Goal: Information Seeking & Learning: Learn about a topic

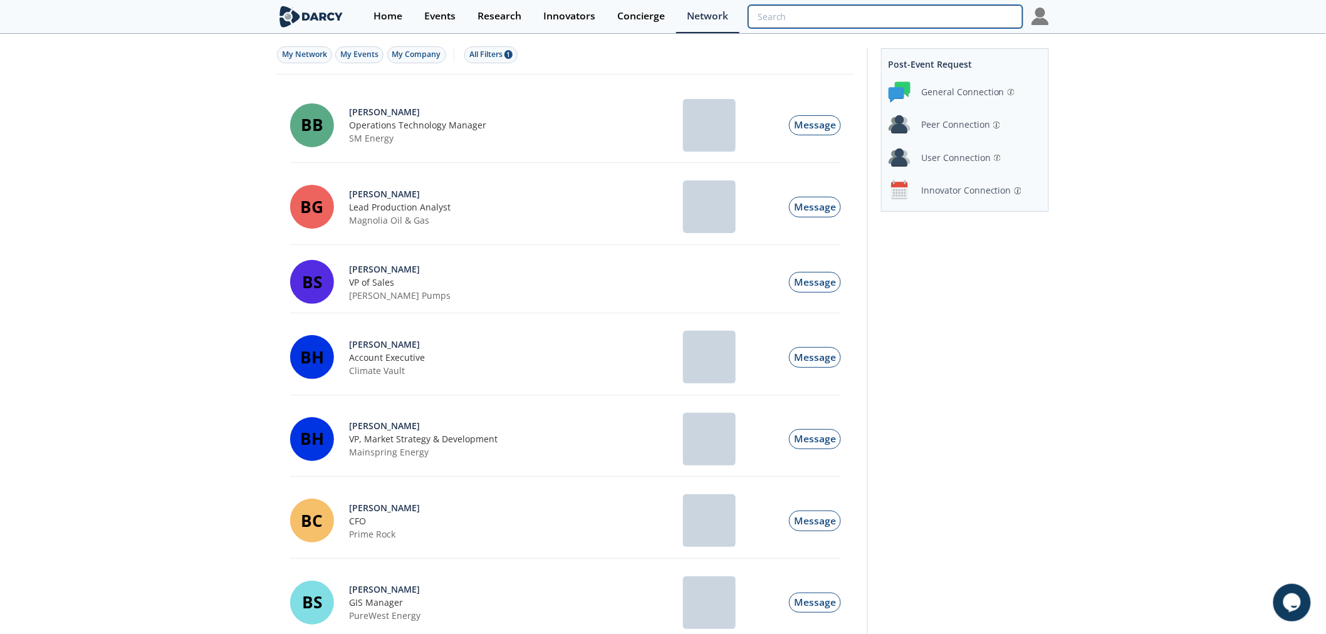
click at [953, 21] on input "search" at bounding box center [885, 16] width 274 height 23
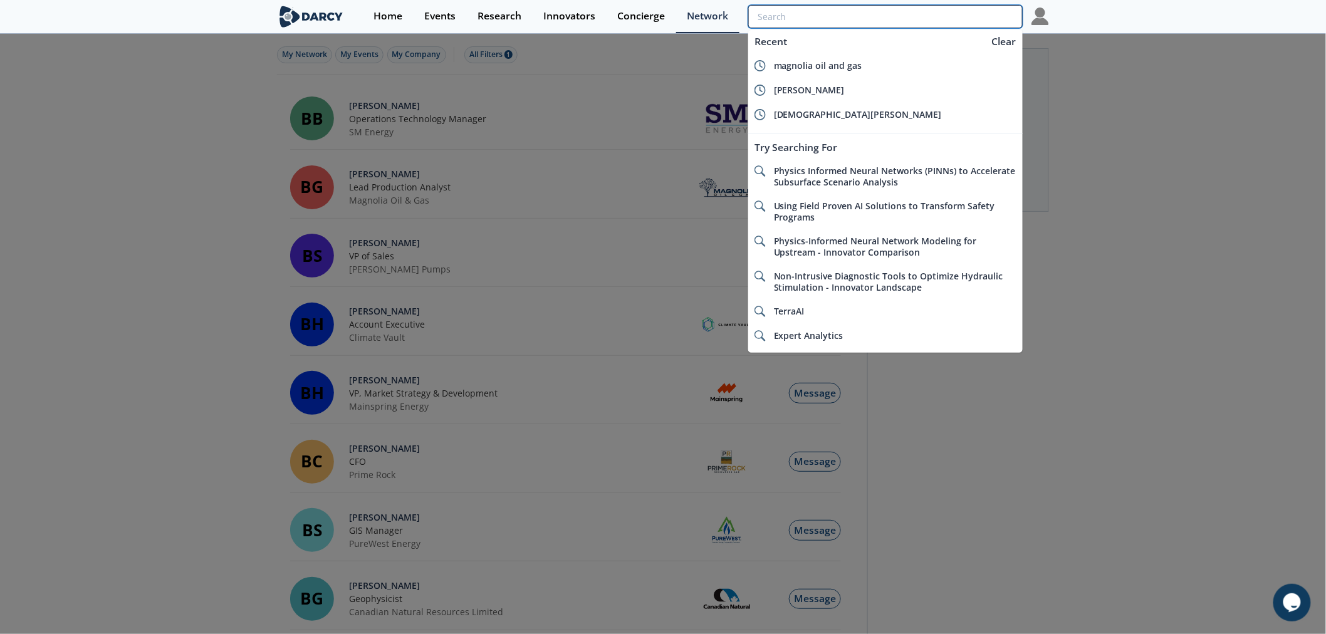
type input "b"
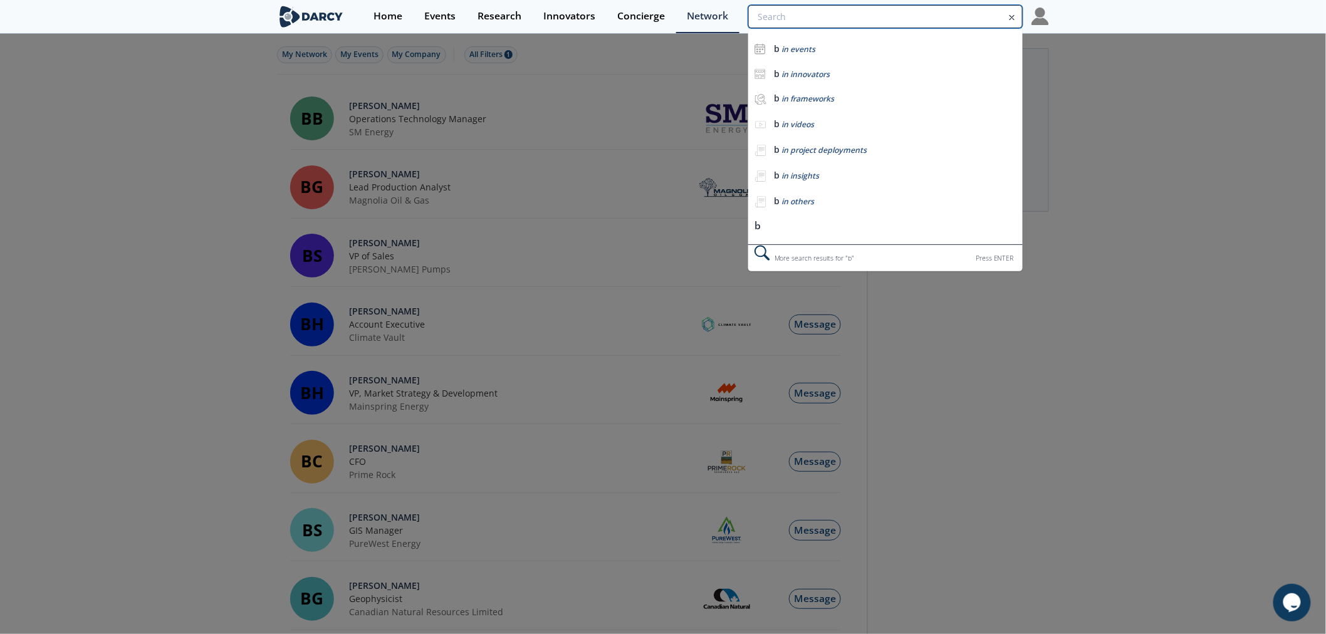
type input "a"
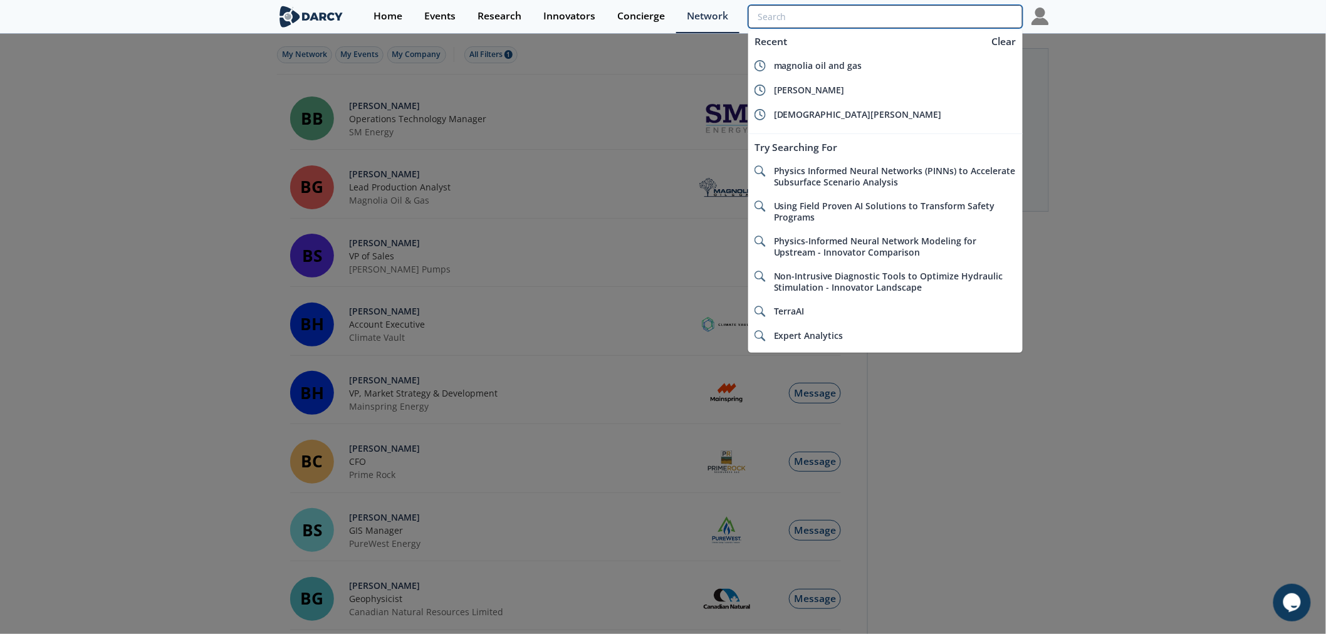
type input "k"
click at [949, 16] on input "search" at bounding box center [885, 16] width 274 height 23
click at [392, 11] on div "Home" at bounding box center [388, 16] width 29 height 10
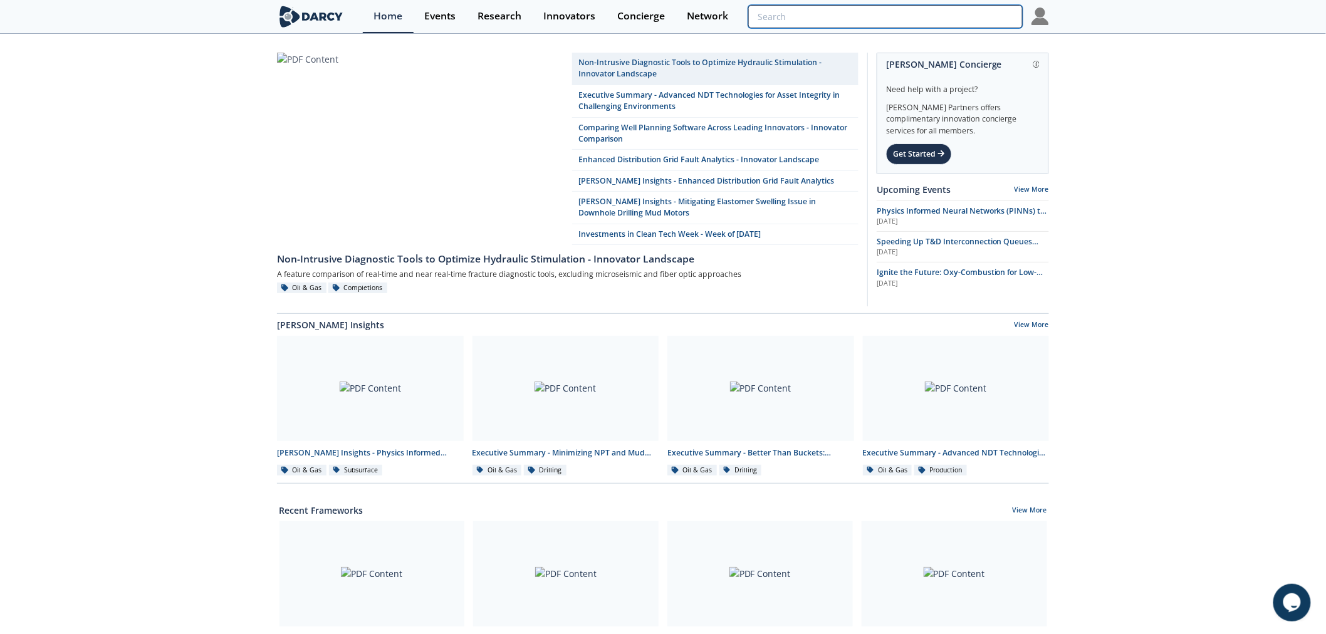
click at [937, 14] on input "search" at bounding box center [885, 16] width 274 height 23
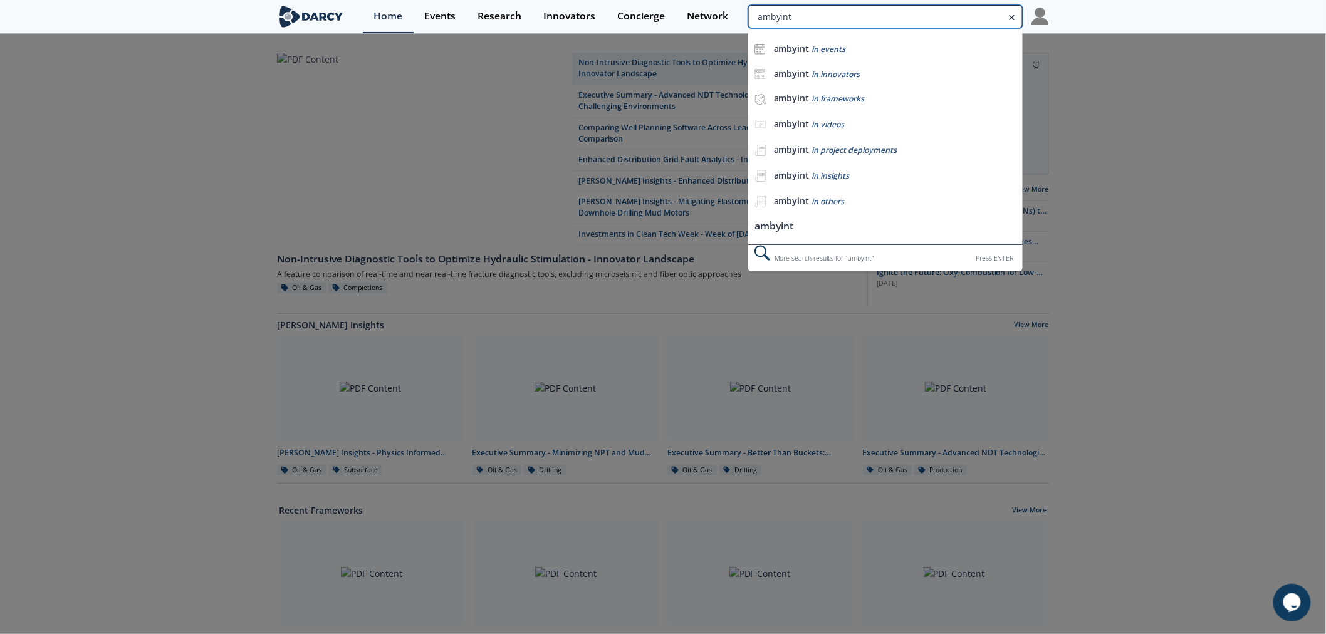
type input "ambyint"
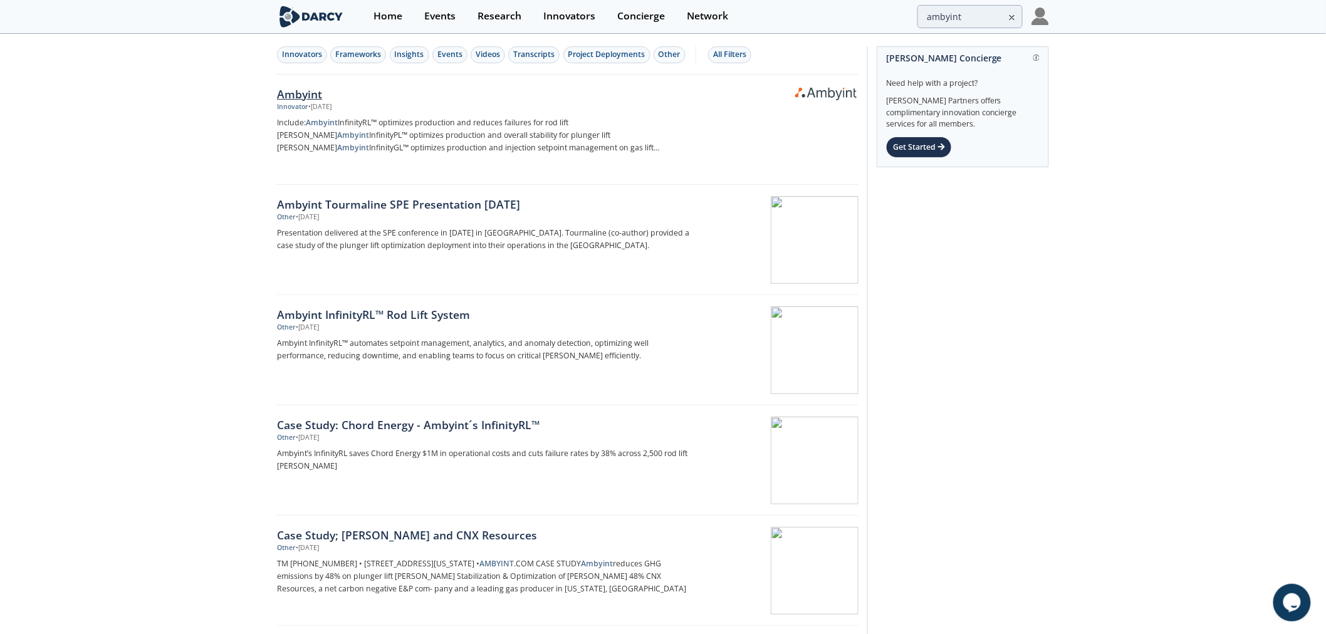
click at [289, 93] on div "Ambyint" at bounding box center [484, 94] width 415 height 16
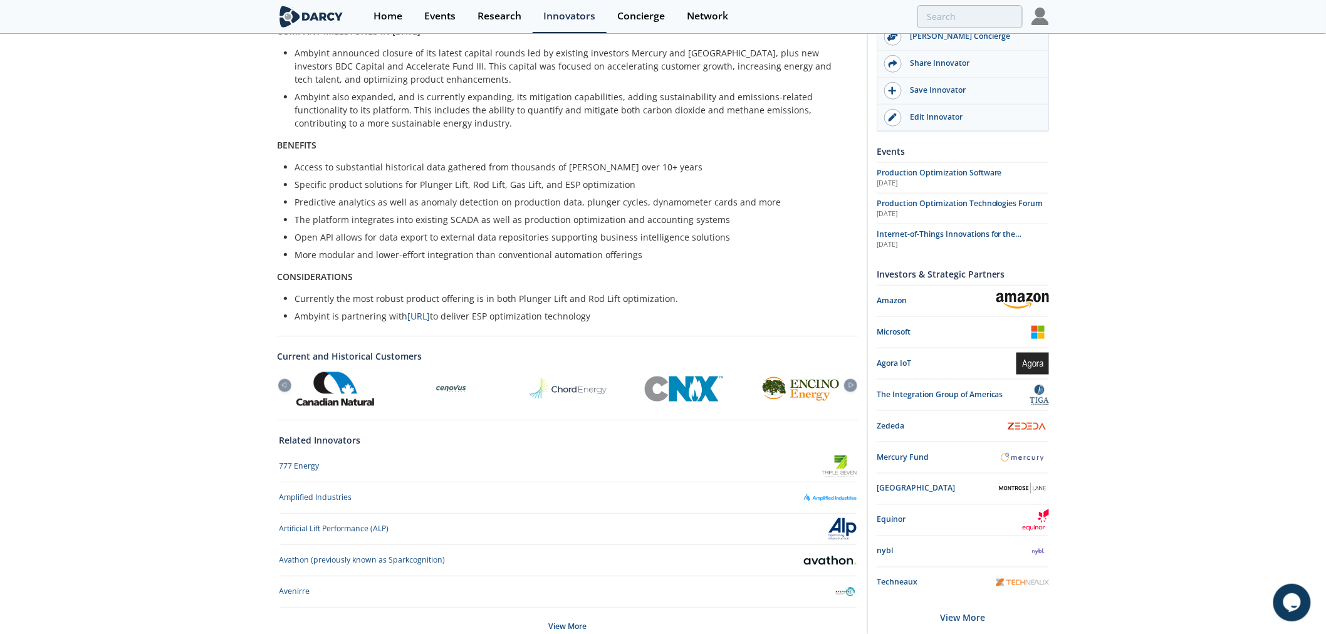
scroll to position [370, 0]
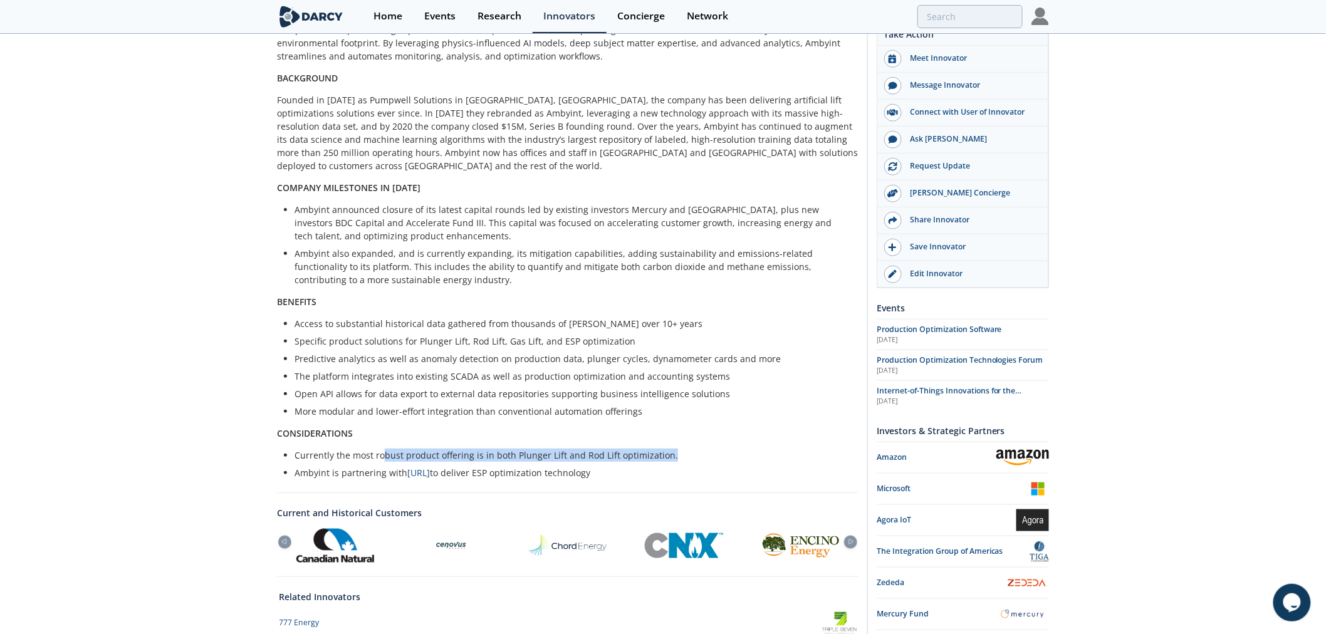
drag, startPoint x: 397, startPoint y: 427, endPoint x: 724, endPoint y: 427, distance: 327.1
click at [724, 449] on li "Currently the most robust product offering is in both Plunger Lift and Rod Lift…" at bounding box center [572, 455] width 555 height 13
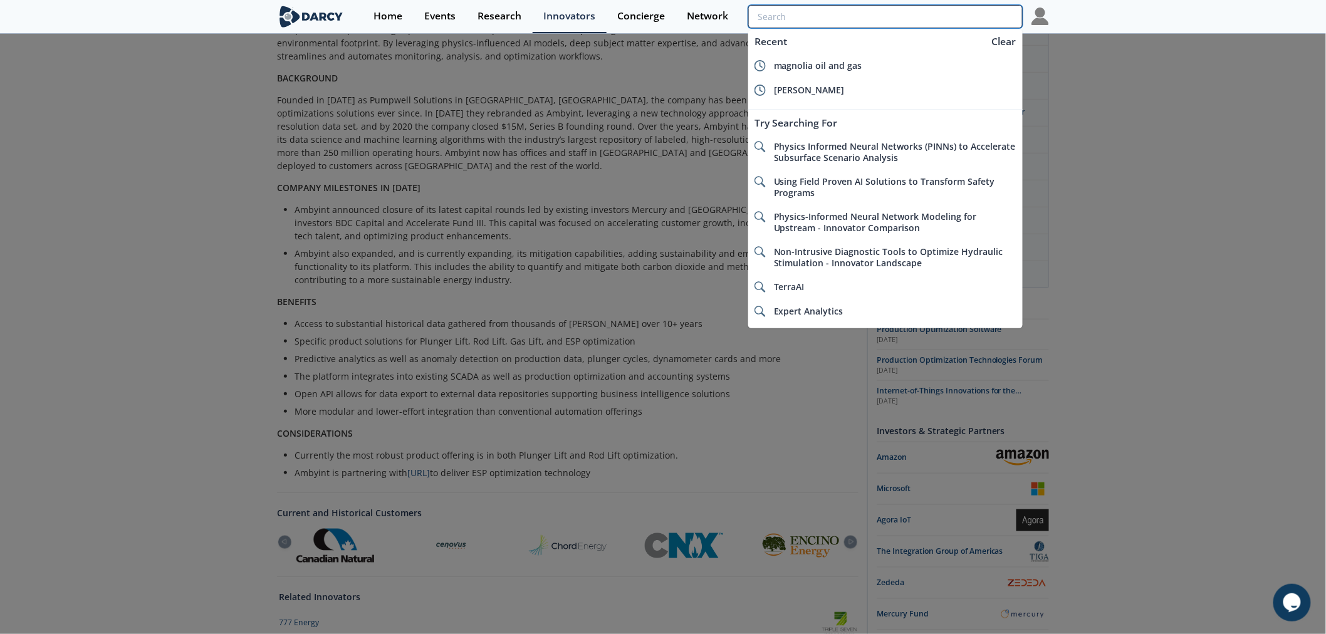
click at [924, 13] on input "search" at bounding box center [885, 16] width 274 height 23
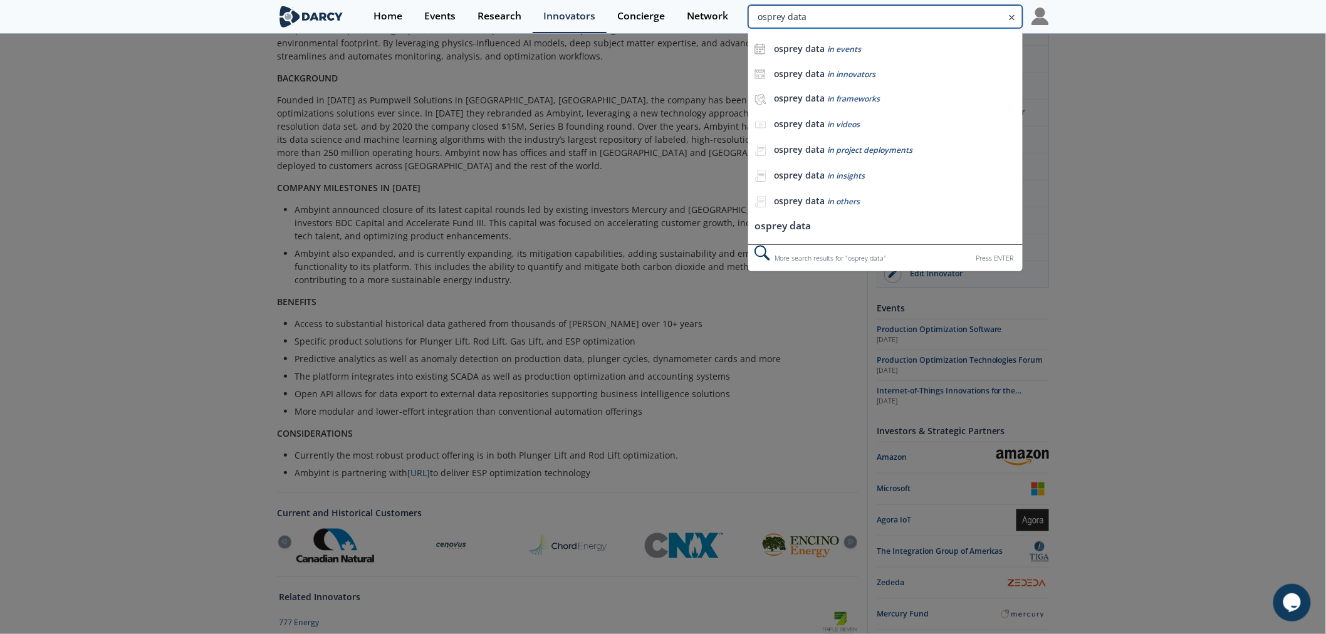
type input "osprey data"
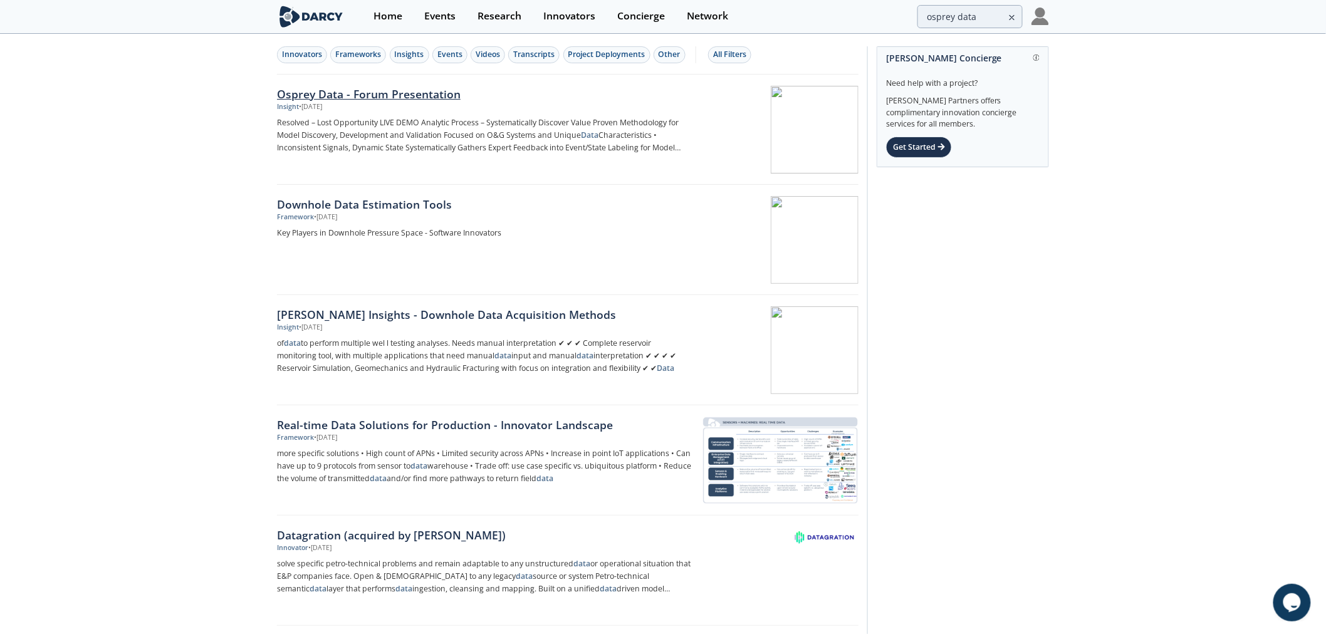
click at [351, 120] on p "Resolved – Lost Opportunity LIVE DEMO Analytic Process – Systematically Discove…" at bounding box center [484, 136] width 415 height 38
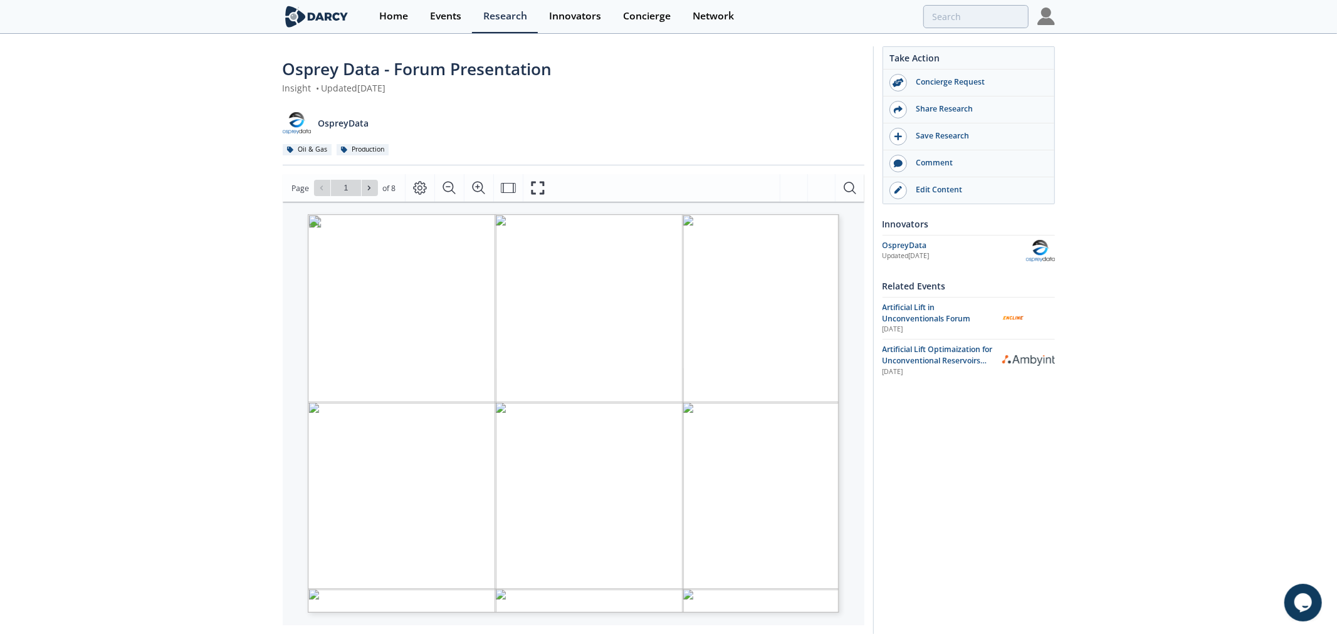
type input "2"
type input "3"
click at [154, 375] on div "Osprey Data - Forum Presentation Insight • Updated [DATE] OspreyData Oil & Gas …" at bounding box center [663, 470] width 1326 height 871
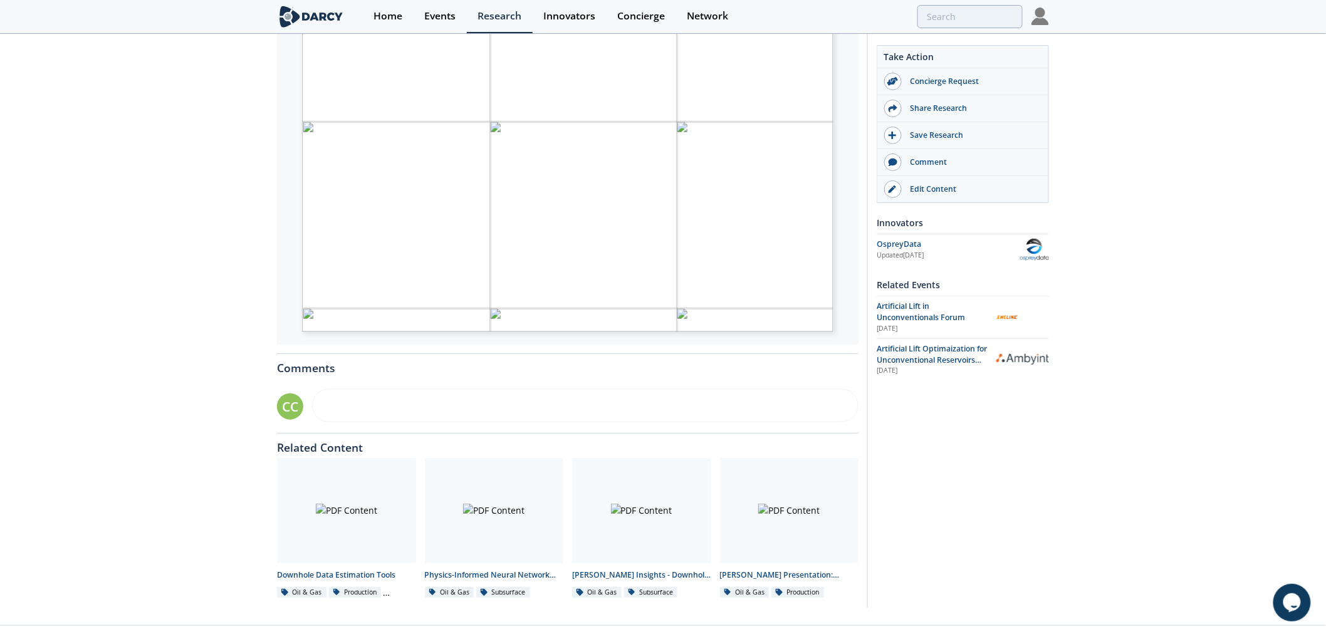
scroll to position [301, 0]
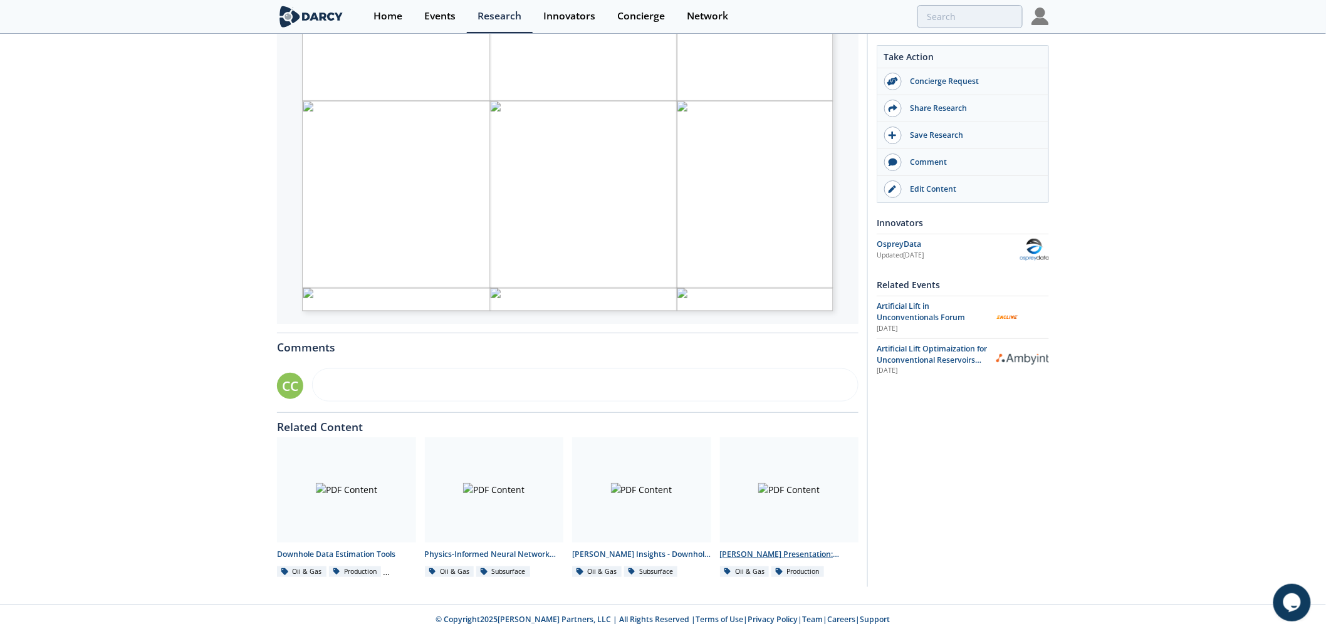
click at [805, 506] on div at bounding box center [789, 489] width 139 height 105
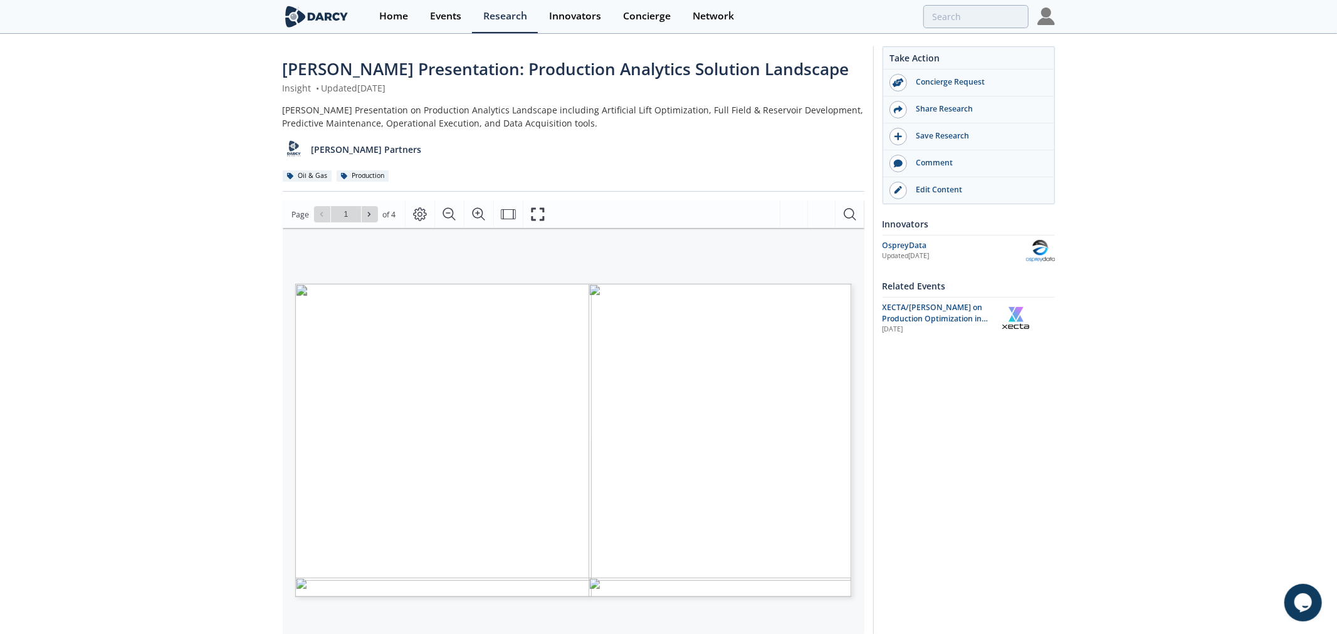
type input "2"
type input "3"
drag, startPoint x: 309, startPoint y: 110, endPoint x: 620, endPoint y: 114, distance: 311.5
click at [620, 114] on div "[PERSON_NAME] Presentation on Production Analytics Landscape including Artifici…" at bounding box center [568, 116] width 582 height 26
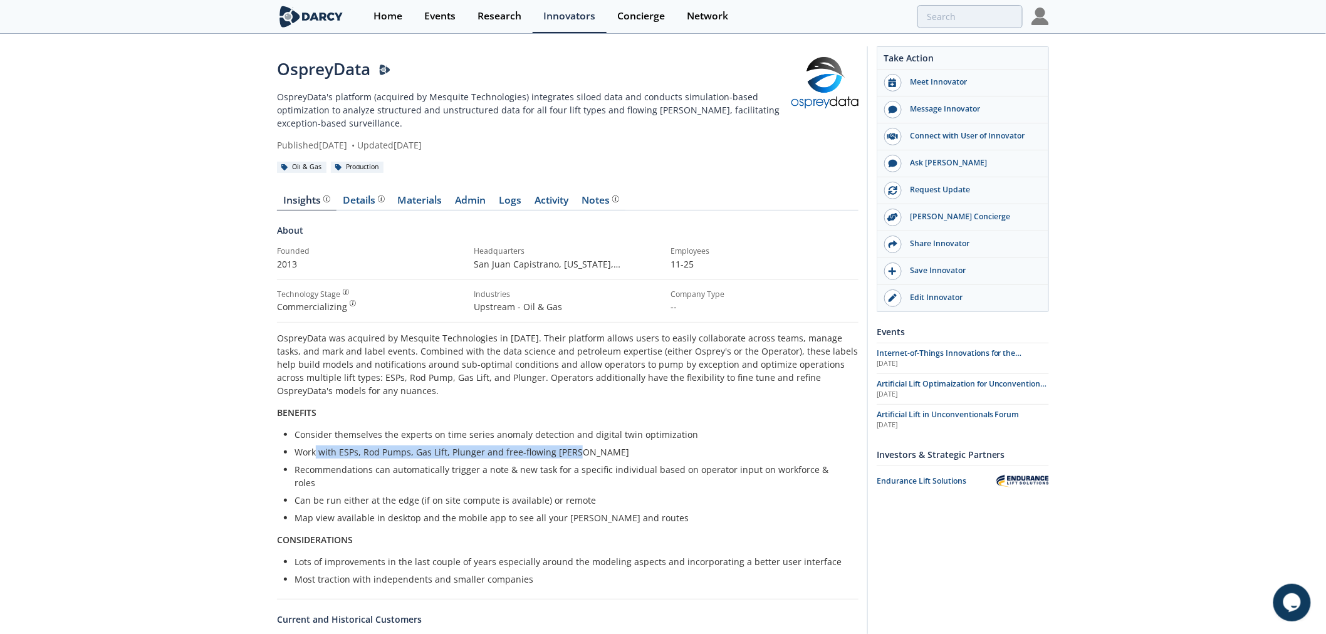
drag, startPoint x: 338, startPoint y: 452, endPoint x: 672, endPoint y: 452, distance: 333.4
click at [672, 452] on li "Work with ESPs, Rod Pumps, Gas Lift, Plunger and free-flowing wells" at bounding box center [572, 452] width 555 height 13
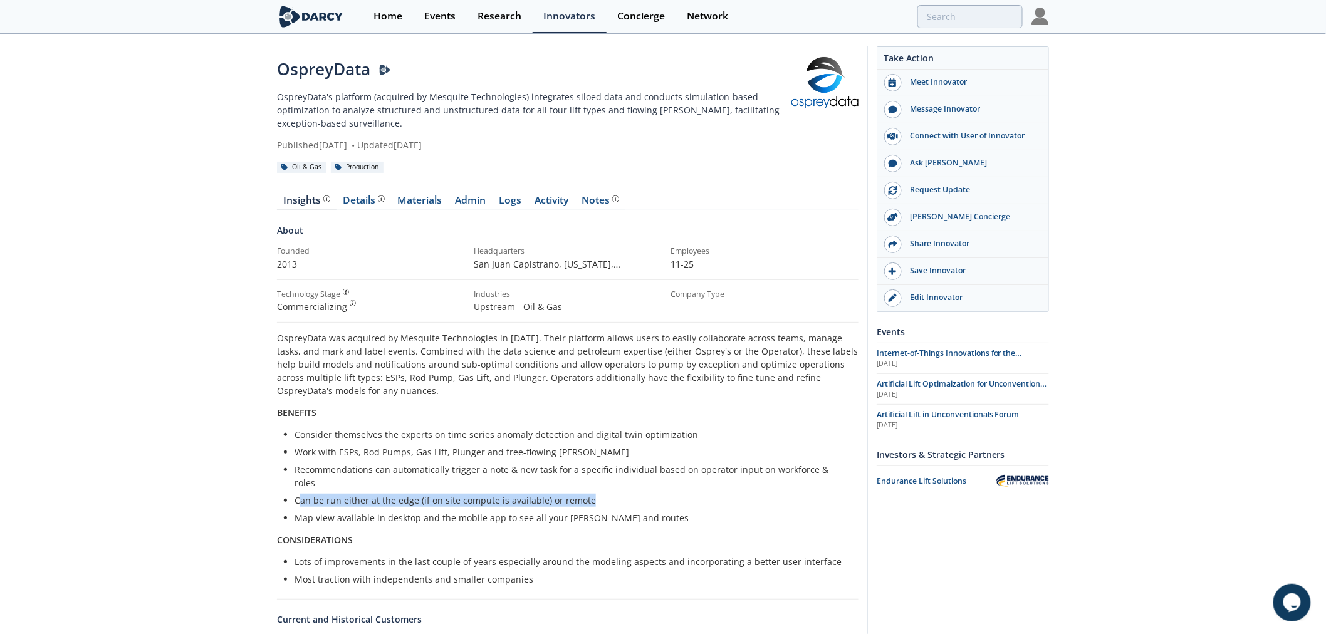
drag, startPoint x: 301, startPoint y: 486, endPoint x: 597, endPoint y: 486, distance: 295.8
click at [597, 494] on li "Can be run either at the edge (if on site compute is available) or remote" at bounding box center [572, 500] width 555 height 13
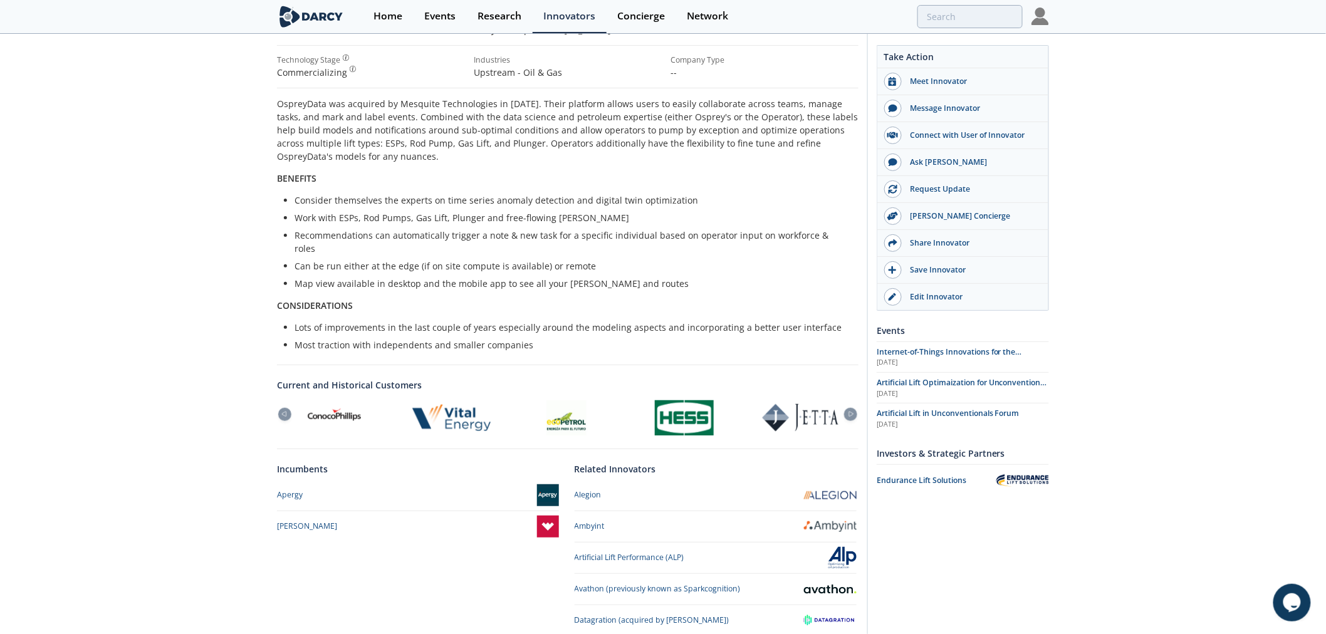
scroll to position [328, 0]
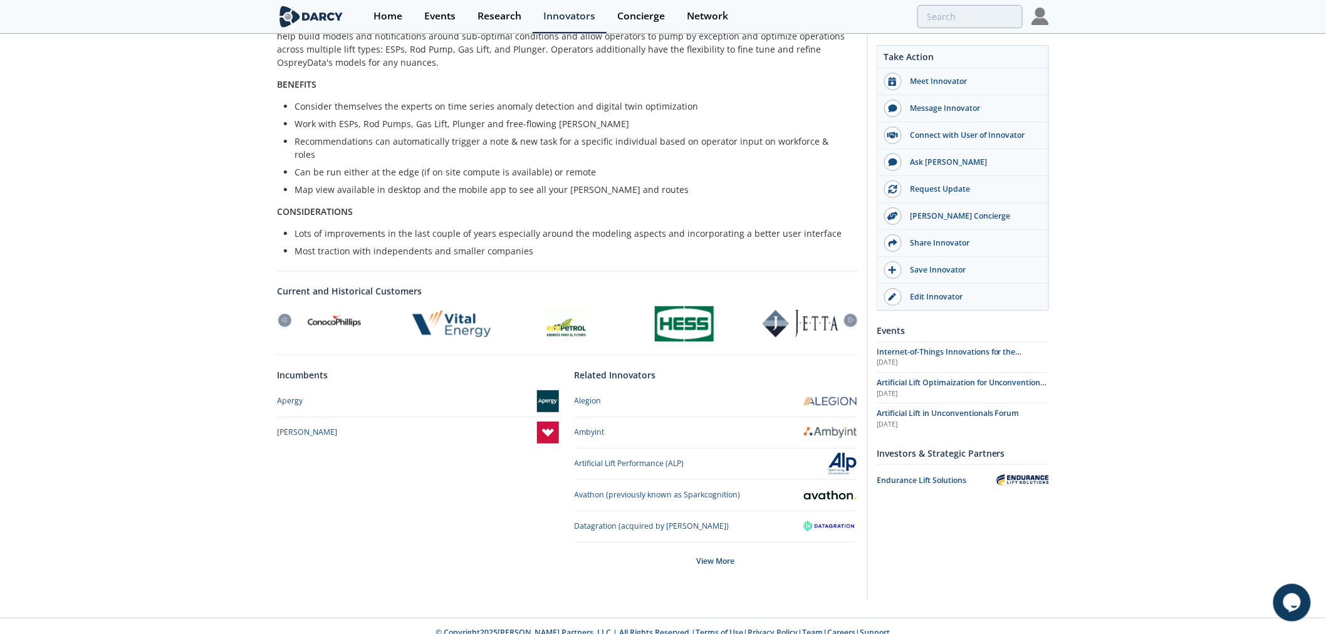
click at [829, 422] on div "Ambyint" at bounding box center [716, 433] width 282 height 22
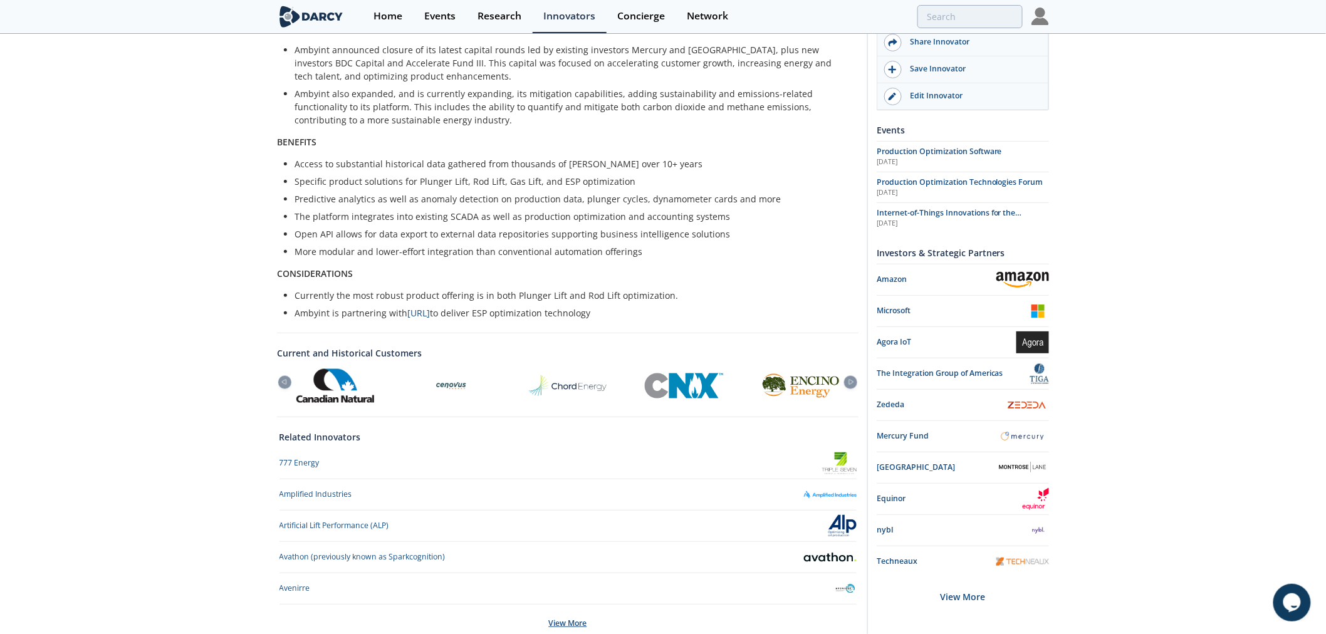
scroll to position [578, 0]
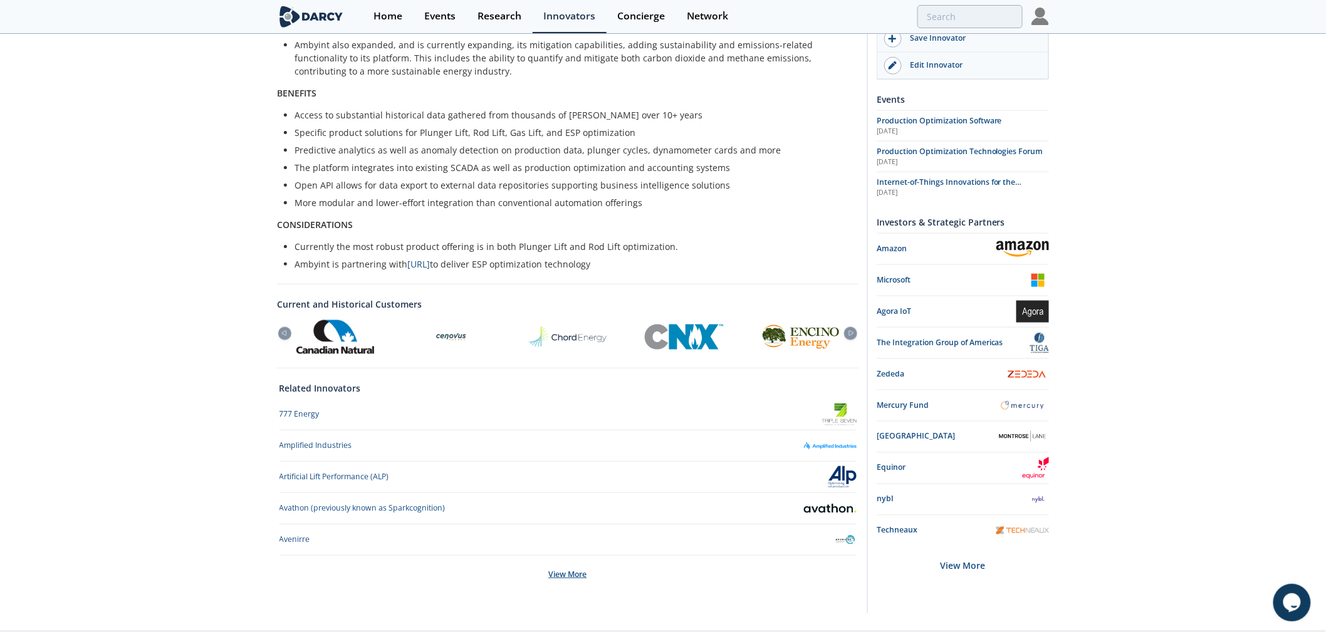
click at [570, 556] on div "View More" at bounding box center [568, 575] width 577 height 38
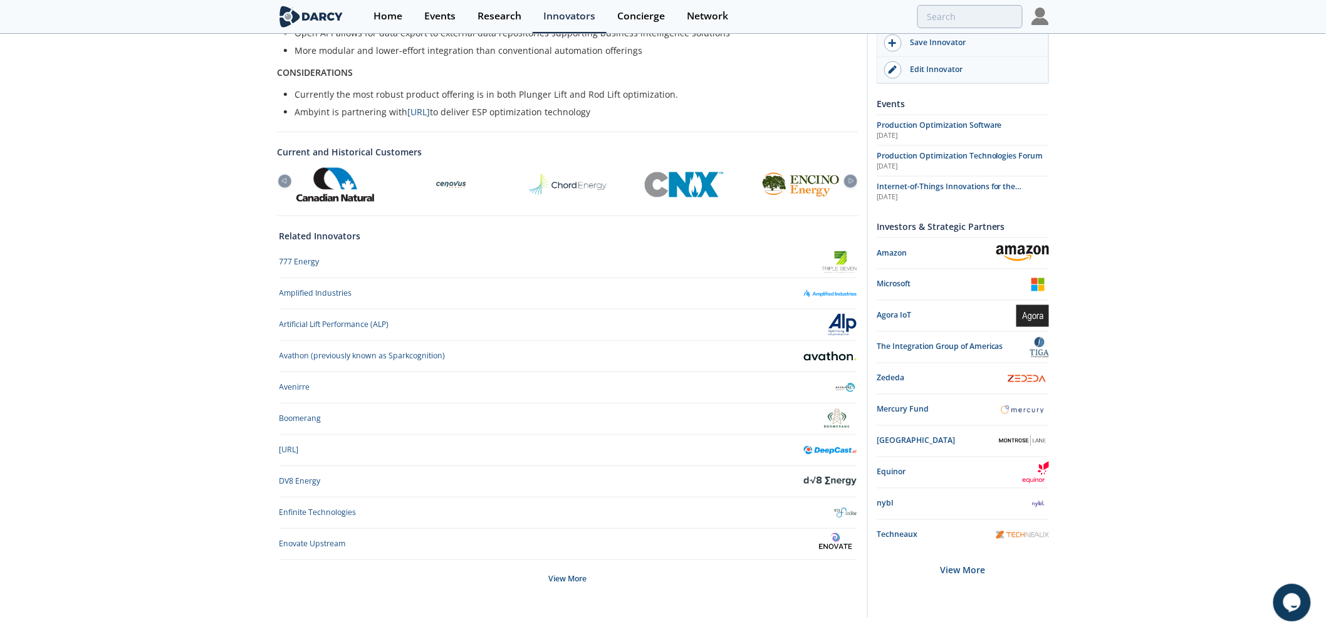
scroll to position [735, 0]
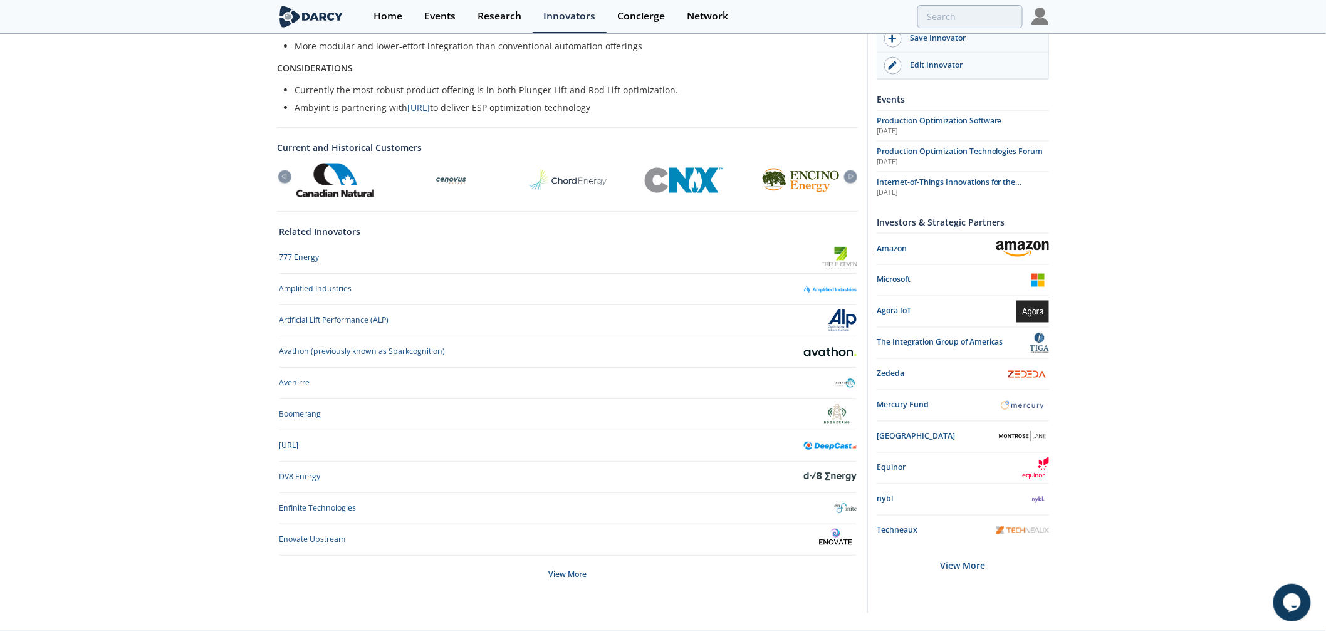
click at [1027, 530] on img at bounding box center [1022, 531] width 53 height 8
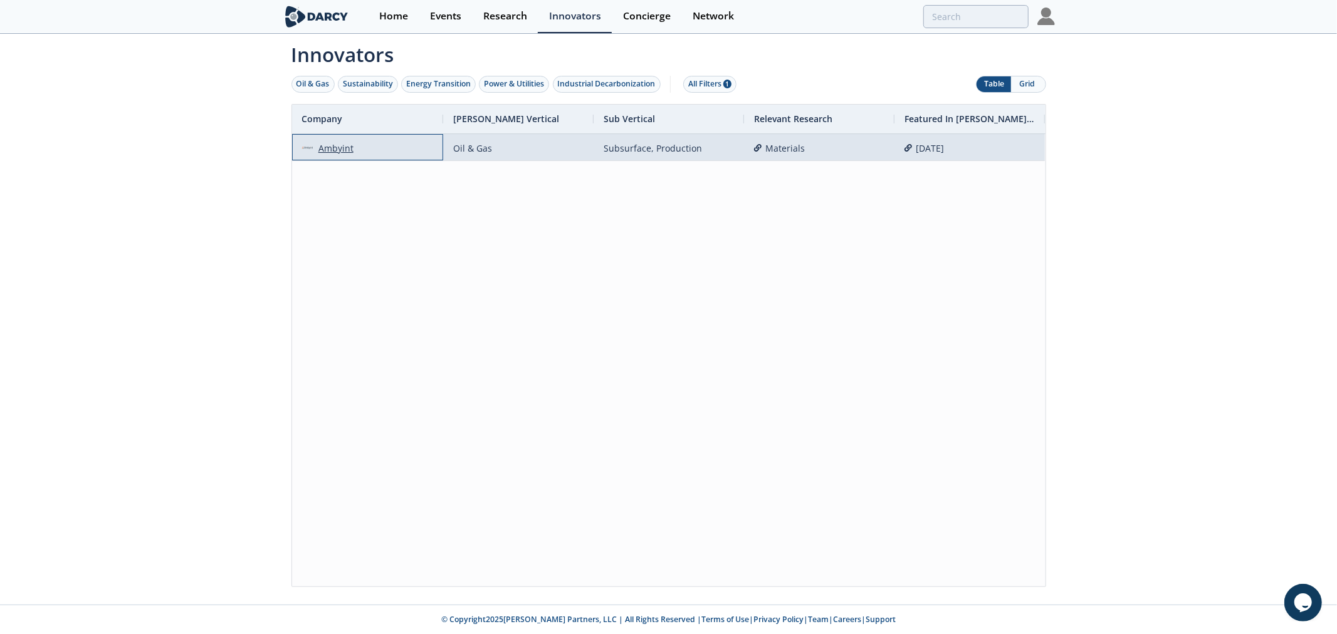
click at [339, 147] on div "Ambyint" at bounding box center [333, 148] width 41 height 27
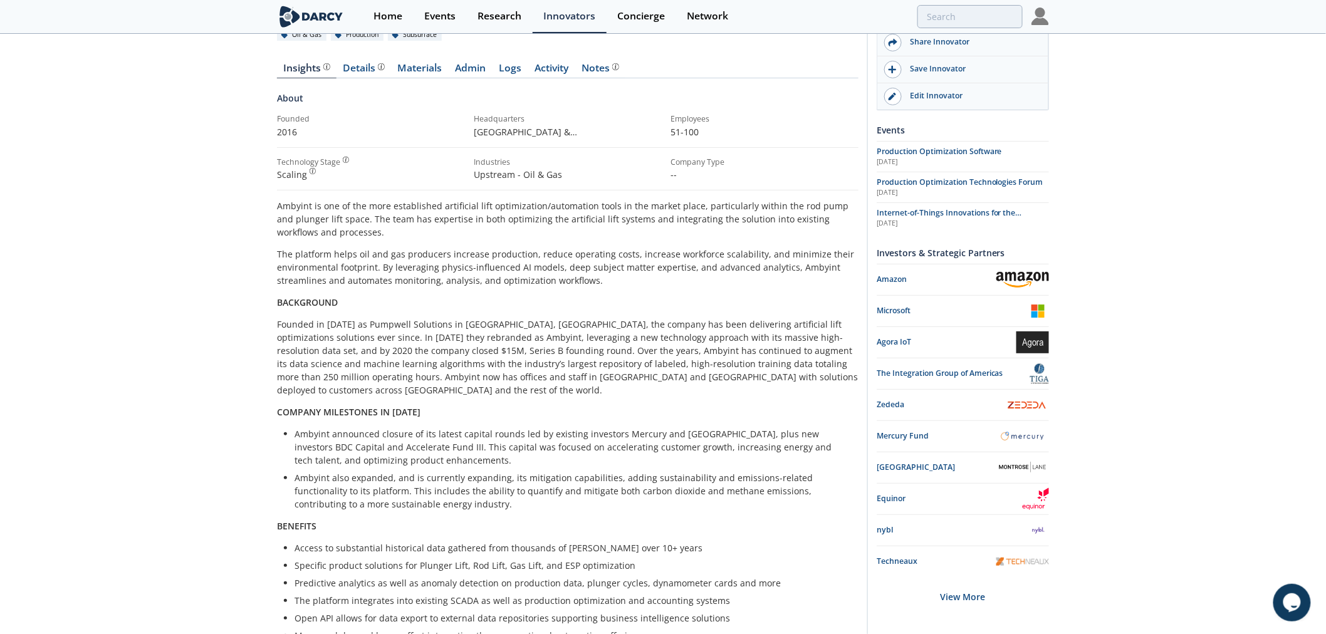
scroll to position [278, 0]
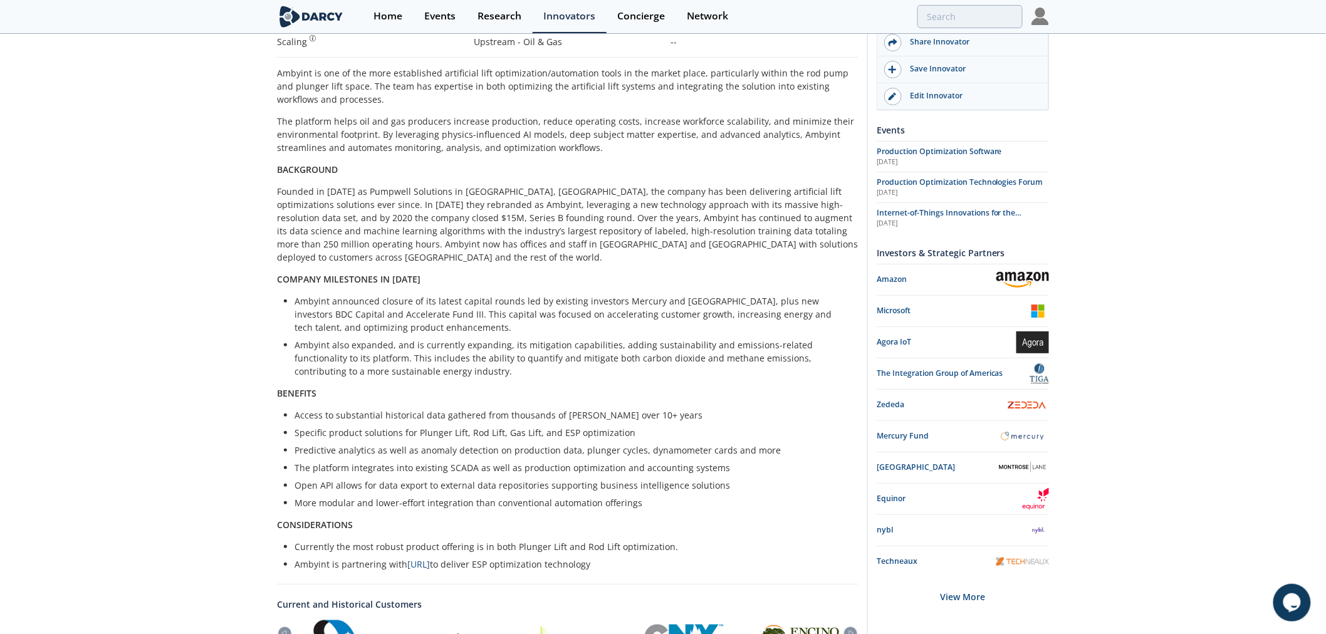
click at [1030, 564] on img at bounding box center [1022, 562] width 53 height 8
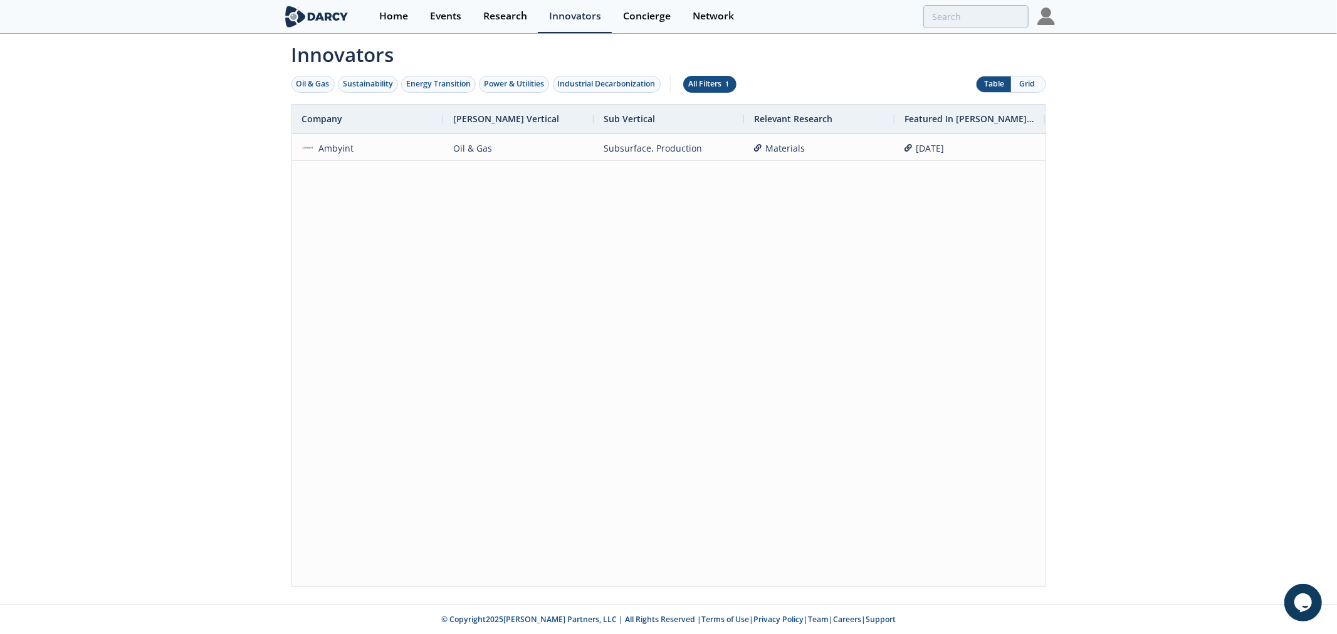
click at [721, 88] on div "All Filters 1" at bounding box center [709, 83] width 43 height 11
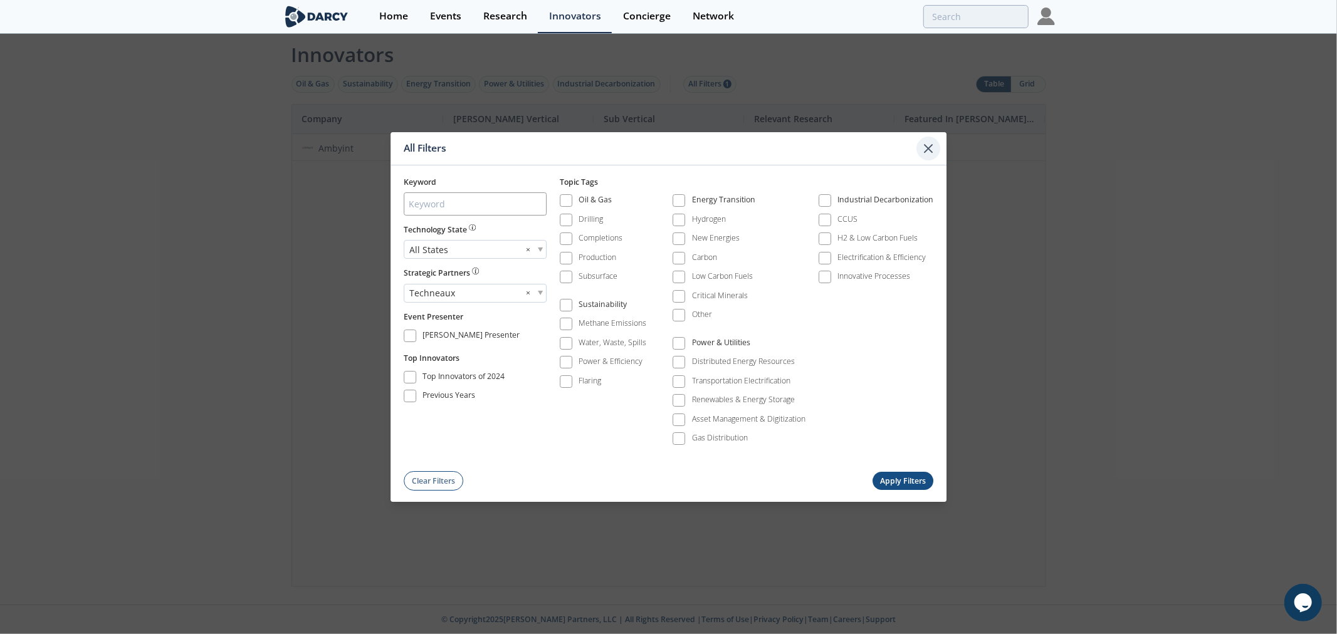
click at [934, 152] on icon at bounding box center [928, 148] width 15 height 15
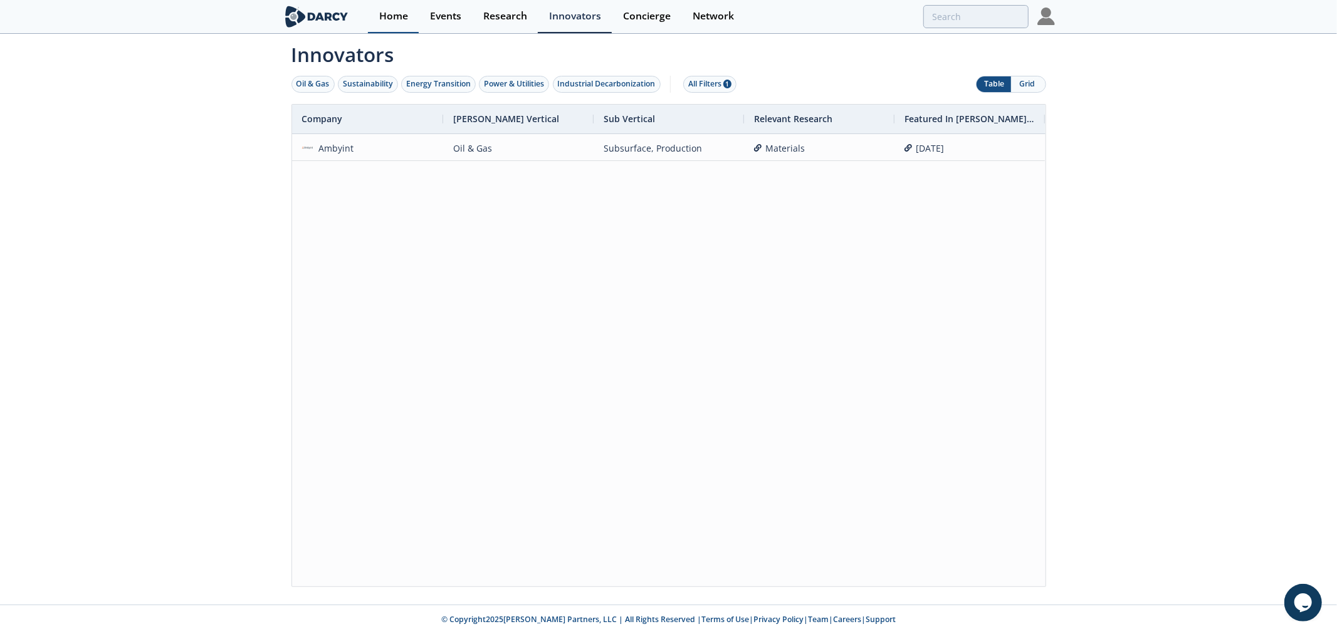
click at [371, 14] on link "Home" at bounding box center [393, 16] width 51 height 33
